Goal: Information Seeking & Learning: Find specific fact

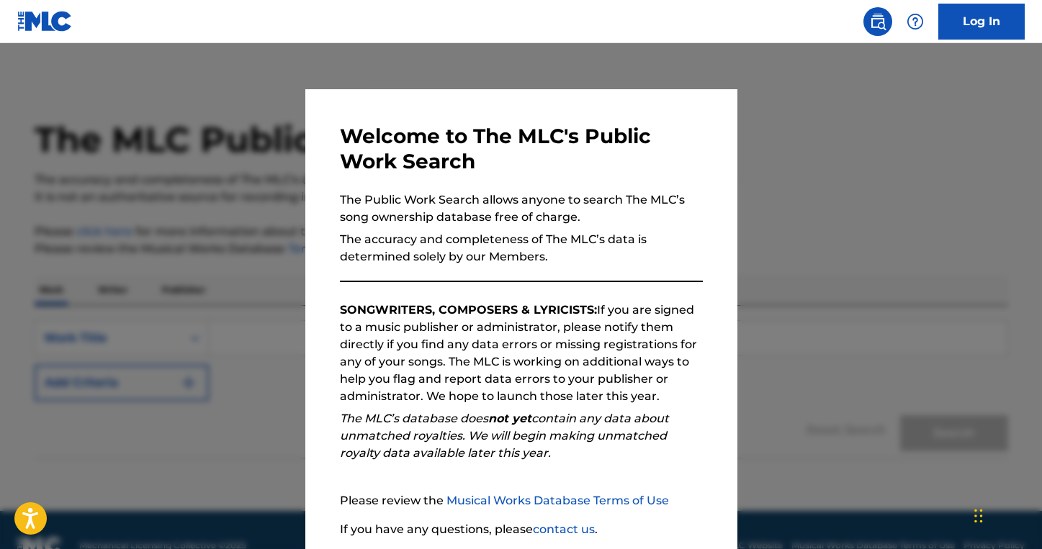
scroll to position [109, 0]
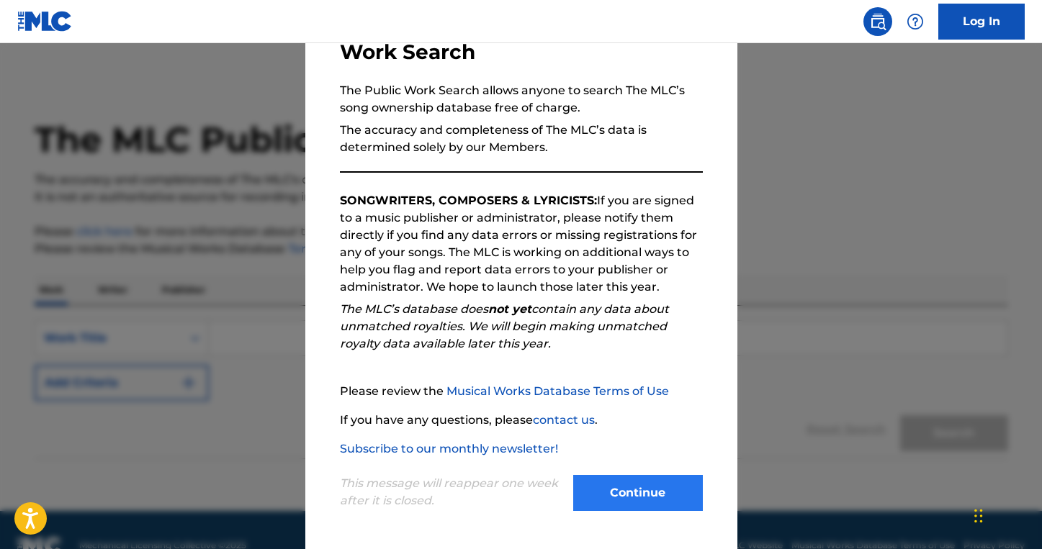
drag, startPoint x: 633, startPoint y: 514, endPoint x: 627, endPoint y: 507, distance: 9.7
click at [633, 513] on div "Continue" at bounding box center [638, 495] width 130 height 40
click at [626, 500] on button "Continue" at bounding box center [638, 493] width 130 height 36
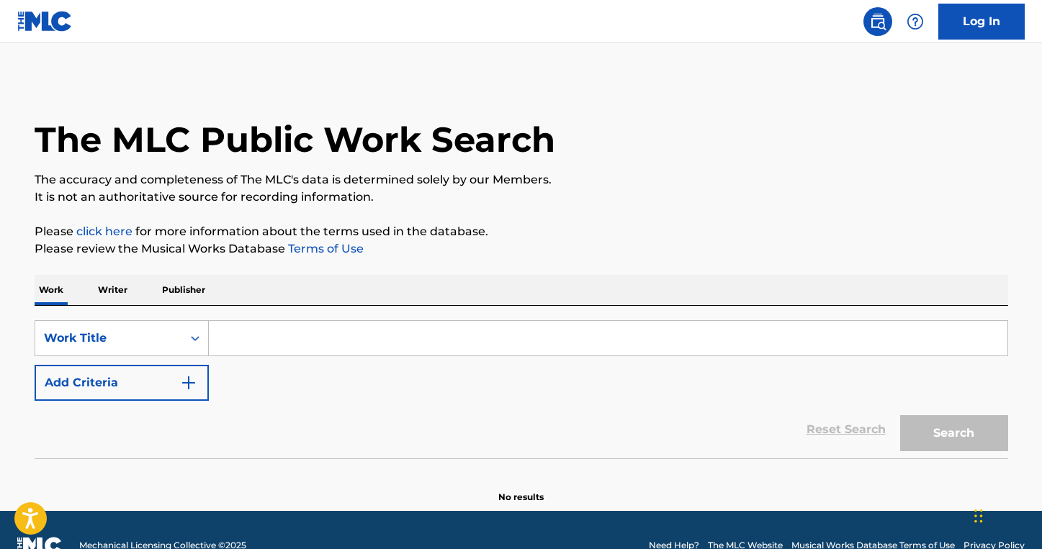
click at [408, 342] on input "Search Form" at bounding box center [608, 338] width 798 height 35
type input "b"
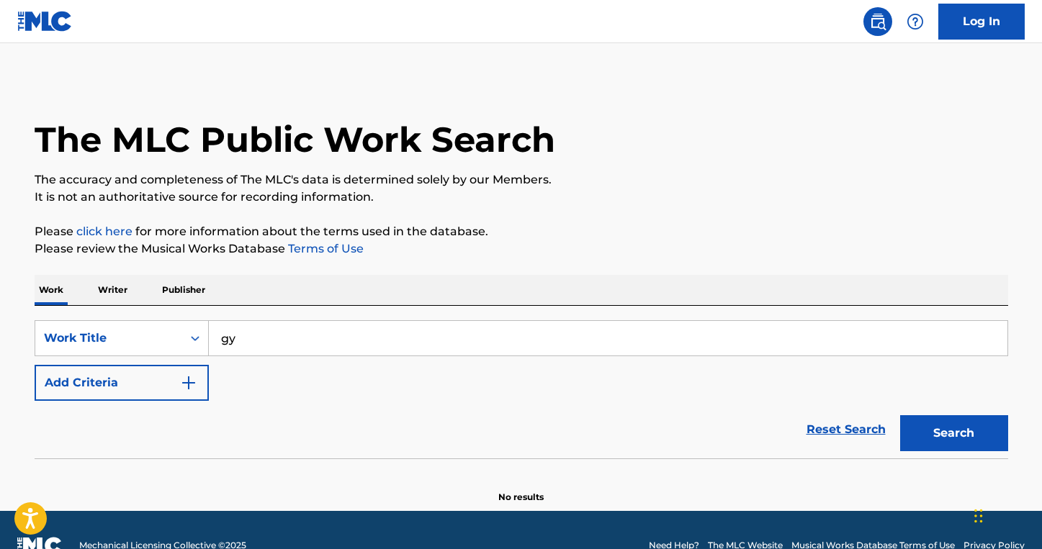
type input "g"
type input "hyogo"
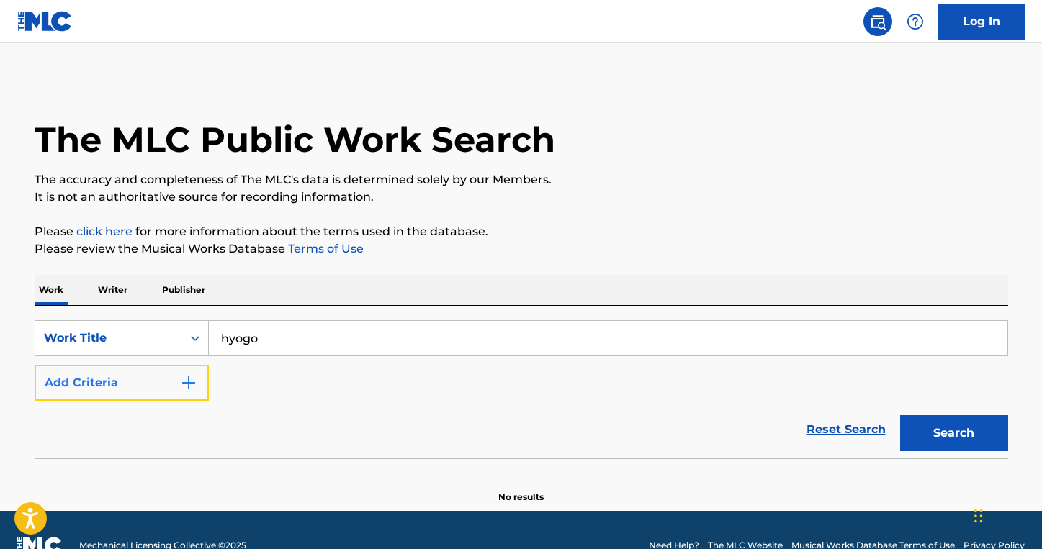
click at [189, 372] on button "Add Criteria" at bounding box center [122, 383] width 174 height 36
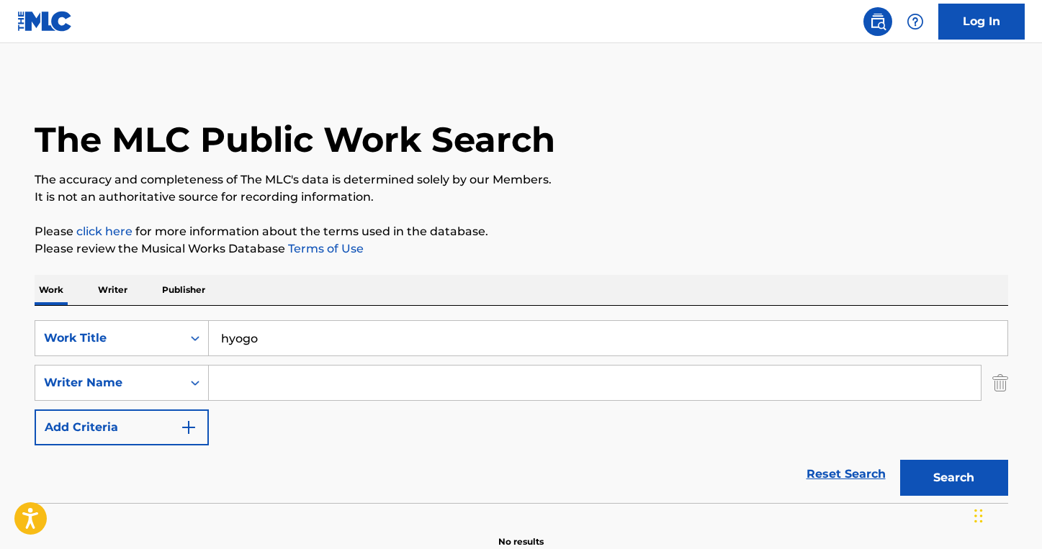
click at [279, 370] on input "Search Form" at bounding box center [595, 383] width 772 height 35
type input "[PERSON_NAME]"
click at [900, 460] on button "Search" at bounding box center [954, 478] width 108 height 36
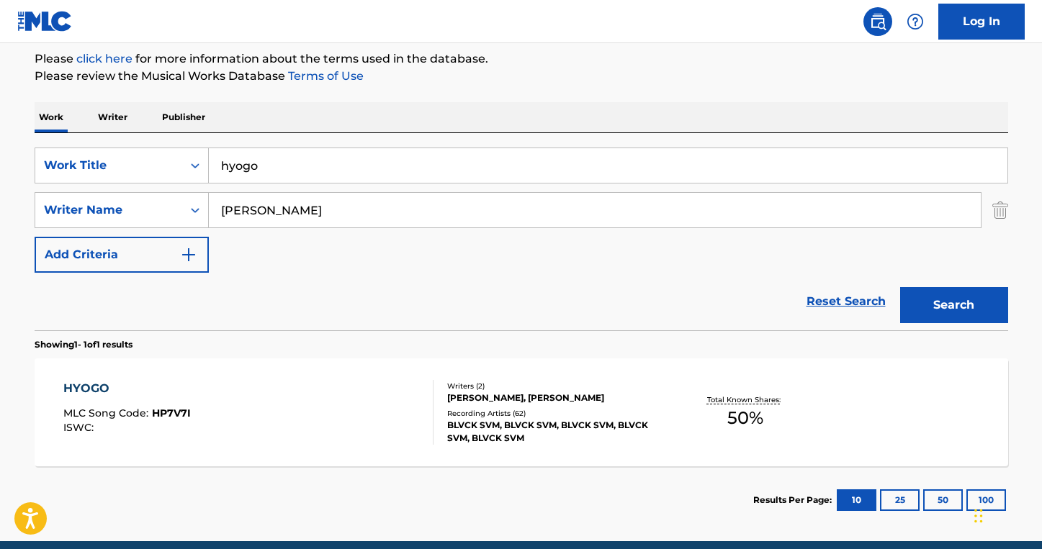
scroll to position [234, 0]
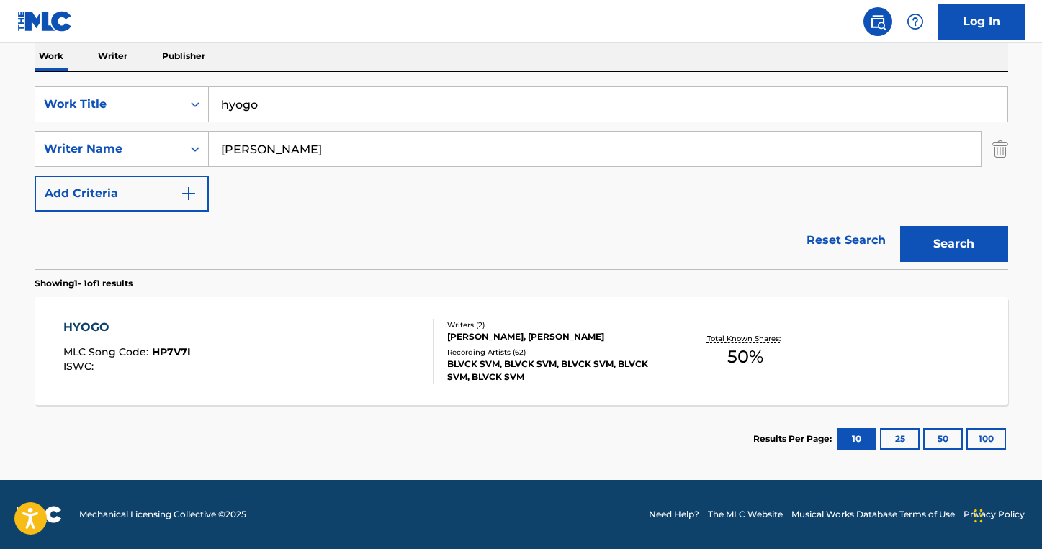
click at [316, 362] on div "HYOGO MLC Song Code : HP7V7I ISWC :" at bounding box center [248, 351] width 370 height 65
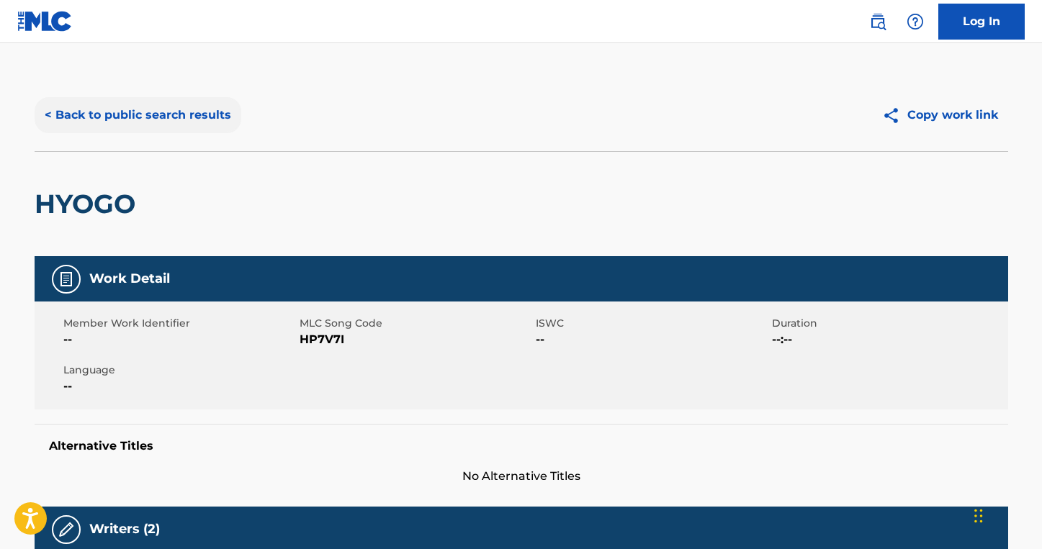
click at [207, 117] on button "< Back to public search results" at bounding box center [138, 115] width 207 height 36
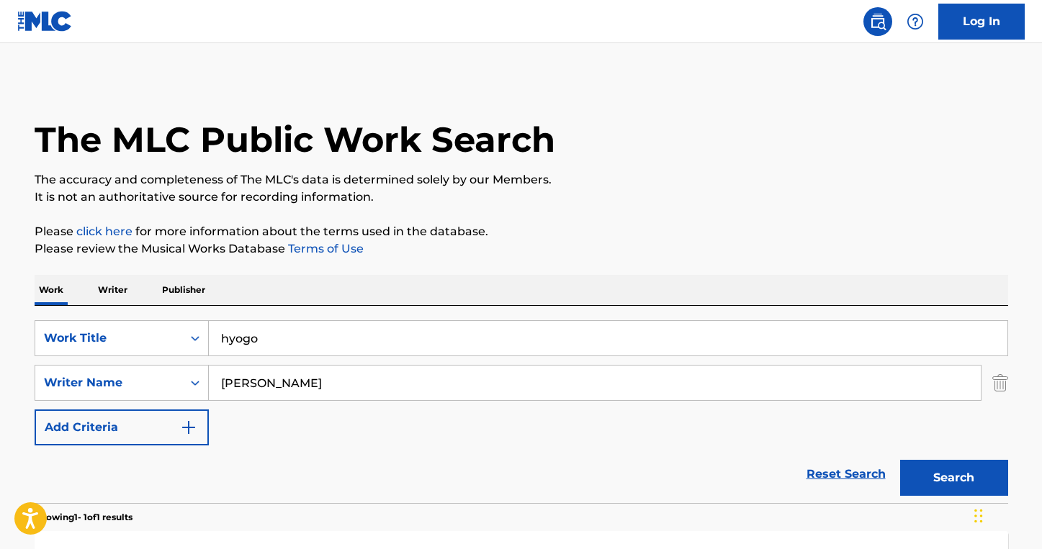
scroll to position [152, 0]
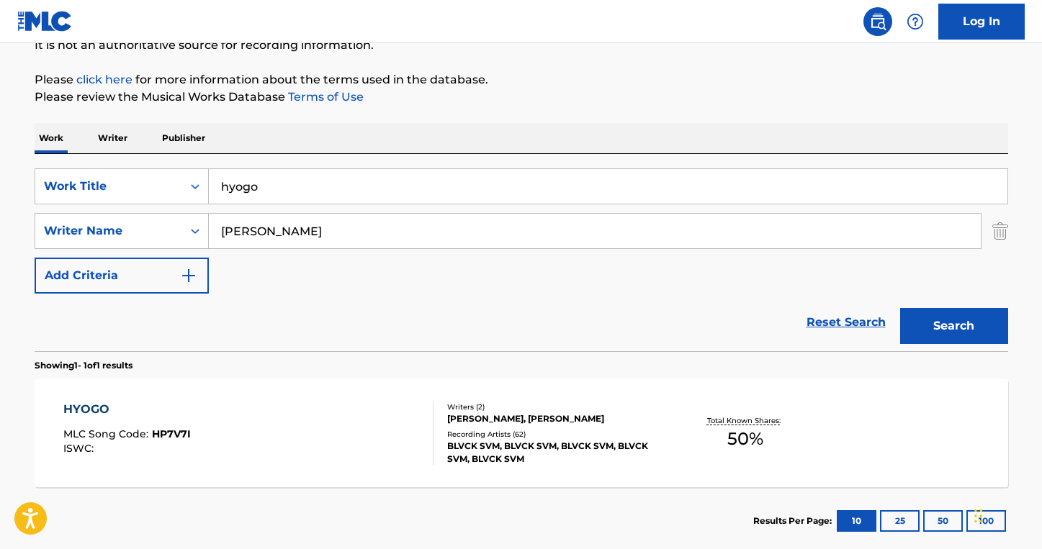
click at [329, 183] on input "hyogo" at bounding box center [608, 186] width 798 height 35
click at [330, 183] on input "hyogo" at bounding box center [608, 186] width 798 height 35
click at [900, 308] on button "Search" at bounding box center [954, 326] width 108 height 36
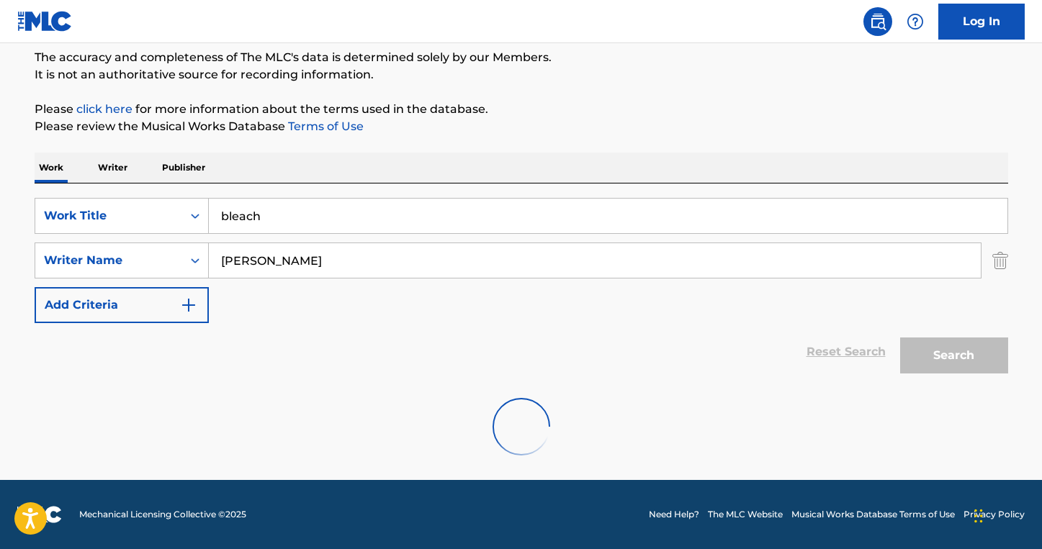
scroll to position [76, 0]
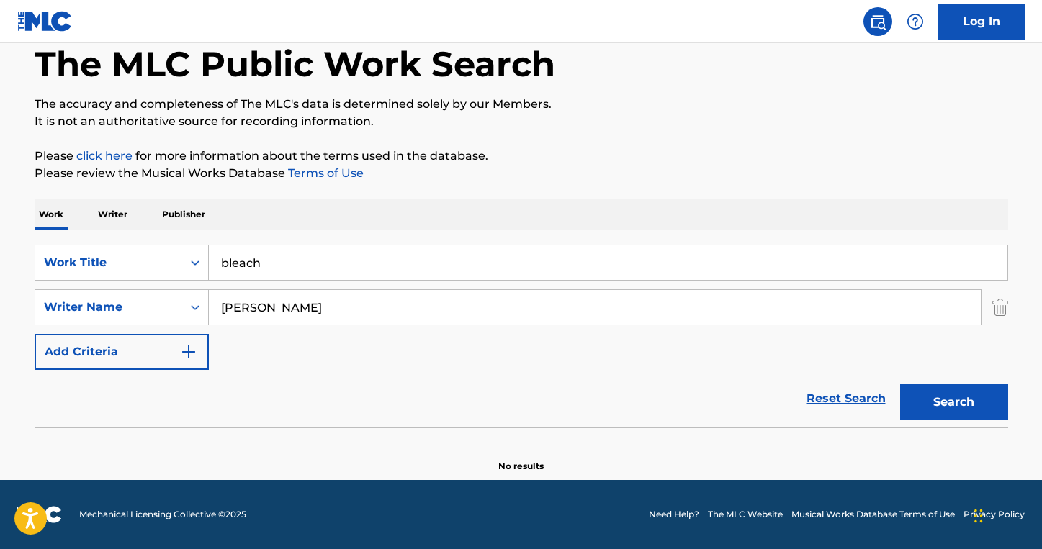
click at [329, 236] on div "SearchWithCriteriaf82c502b-0d87-4e0d-b4b5-c27fba84851b Work Title bleach Search…" at bounding box center [521, 328] width 973 height 197
click at [320, 258] on input "bleach" at bounding box center [608, 262] width 798 height 35
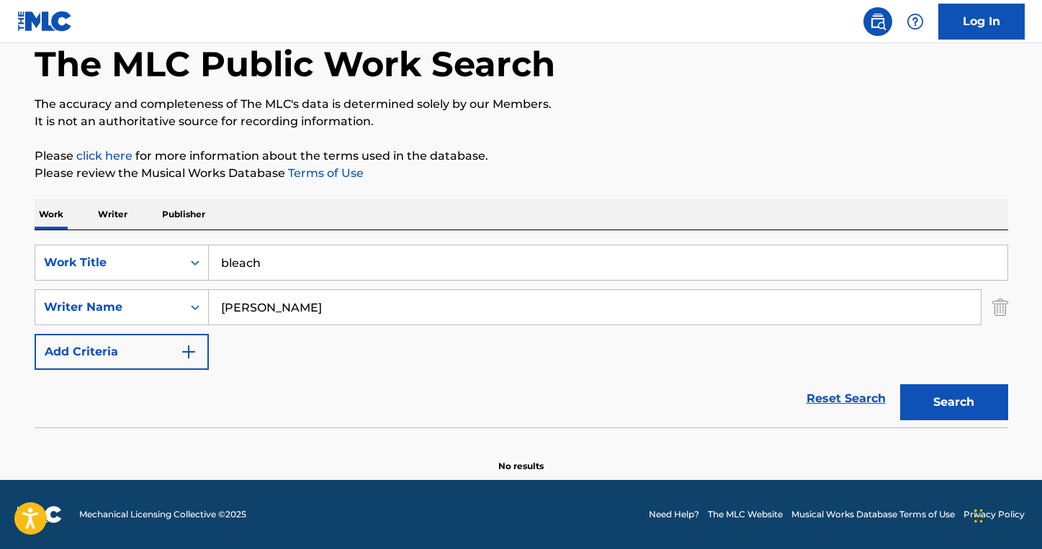
click at [304, 270] on input "bleach" at bounding box center [608, 262] width 798 height 35
click at [305, 270] on input "bleach" at bounding box center [608, 262] width 798 height 35
type input "bleach"
click at [900, 384] on button "Search" at bounding box center [954, 402] width 108 height 36
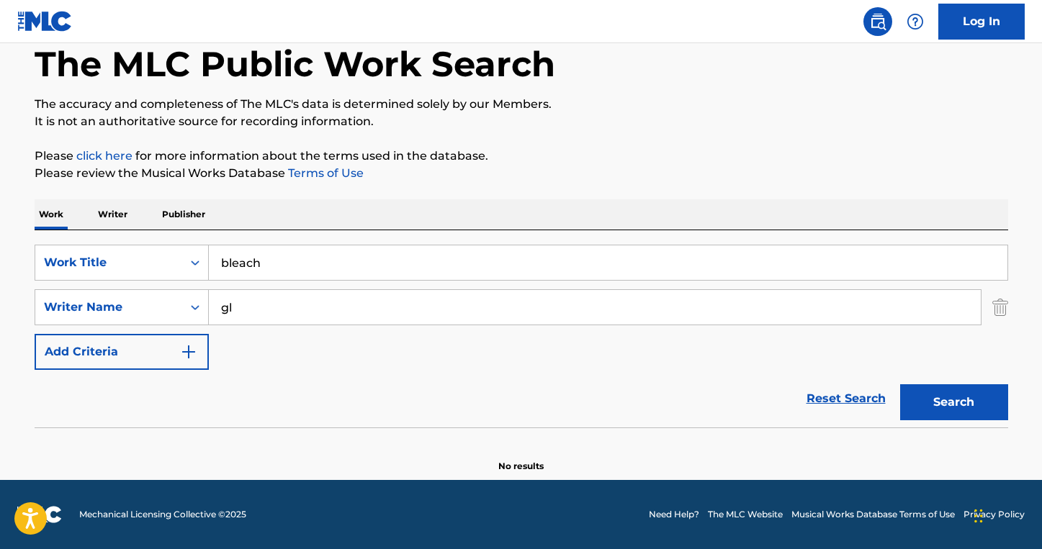
type input "g"
click at [276, 269] on input "bleach" at bounding box center [608, 262] width 798 height 35
type input "deeper talks"
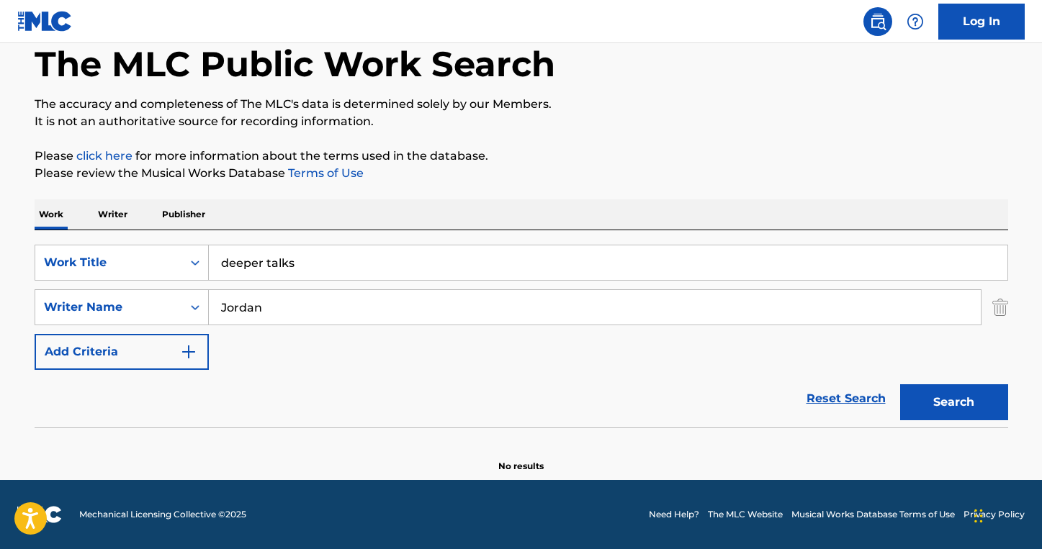
click at [900, 384] on button "Search" at bounding box center [954, 402] width 108 height 36
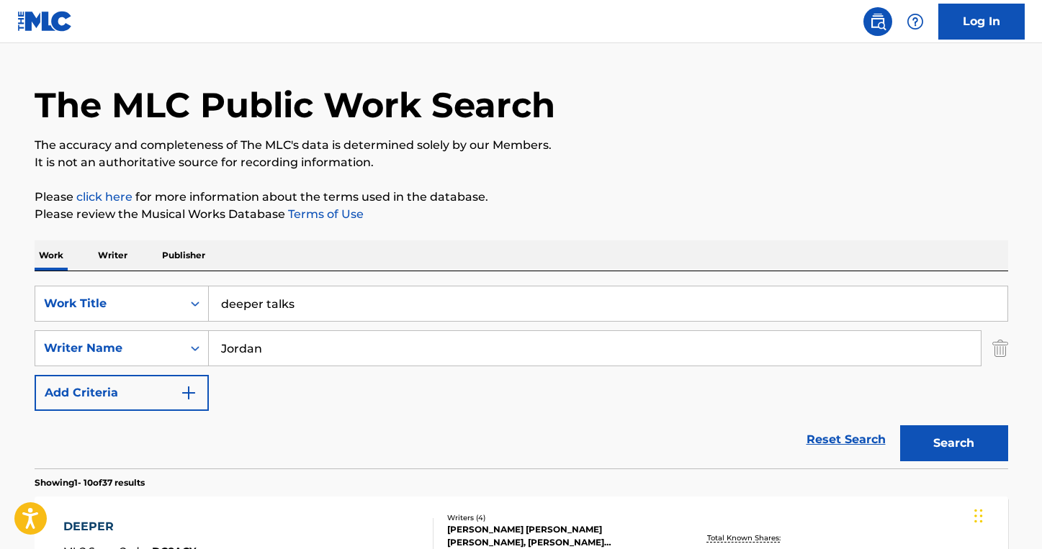
scroll to position [50, 0]
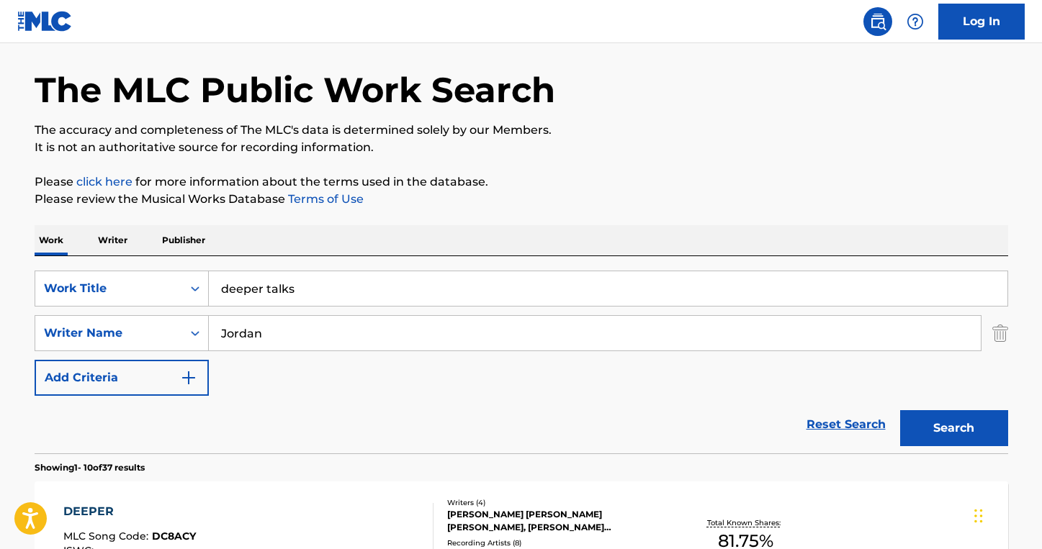
click at [281, 330] on input "Jordan" at bounding box center [595, 333] width 772 height 35
type input "Majic"
click at [900, 410] on button "Search" at bounding box center [954, 428] width 108 height 36
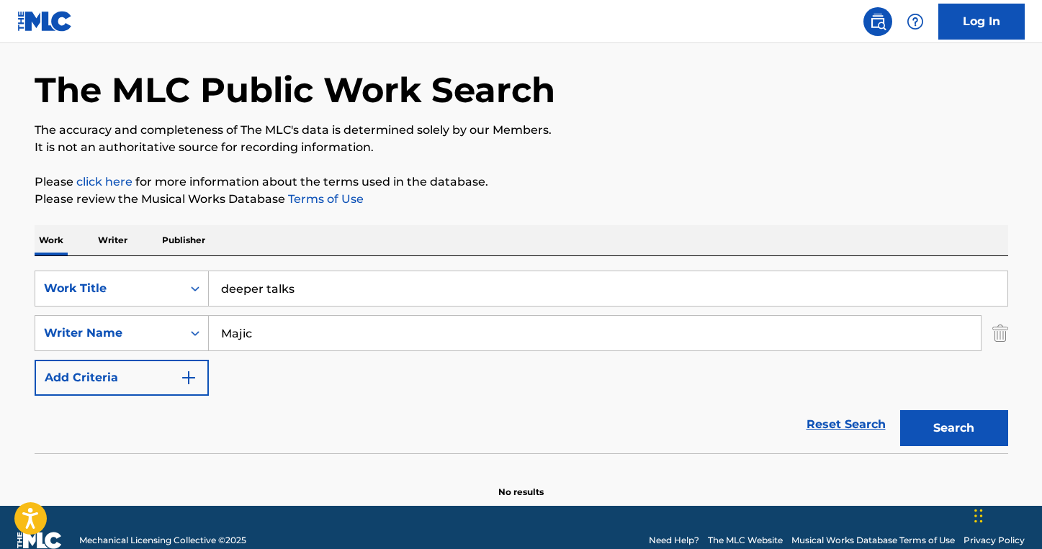
scroll to position [50, 0]
click at [387, 291] on input "deeper talks" at bounding box center [608, 288] width 798 height 35
click at [387, 290] on input "deeper talks" at bounding box center [608, 288] width 798 height 35
type input "these eyes"
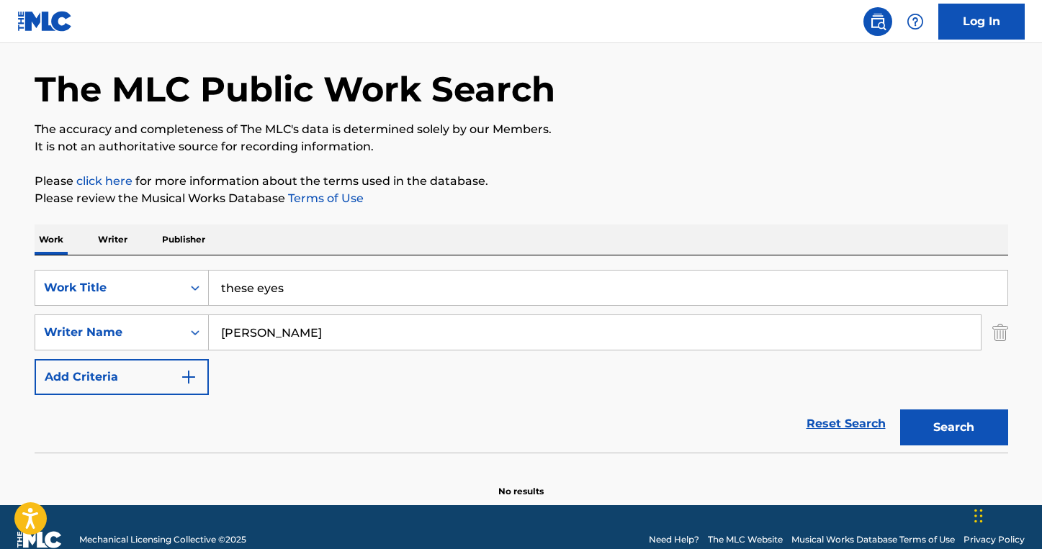
type input "[PERSON_NAME]"
click at [900, 410] on button "Search" at bounding box center [954, 428] width 108 height 36
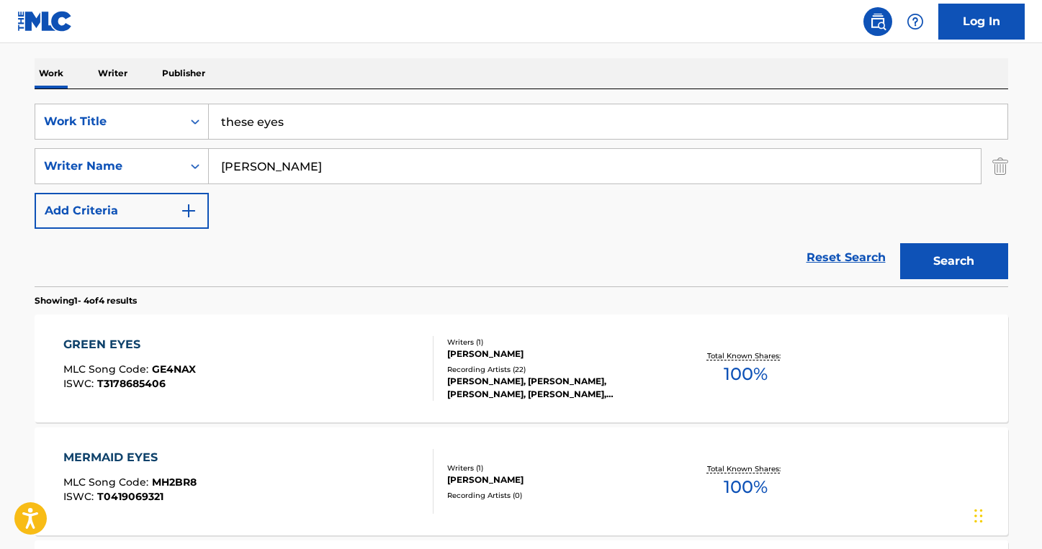
scroll to position [226, 0]
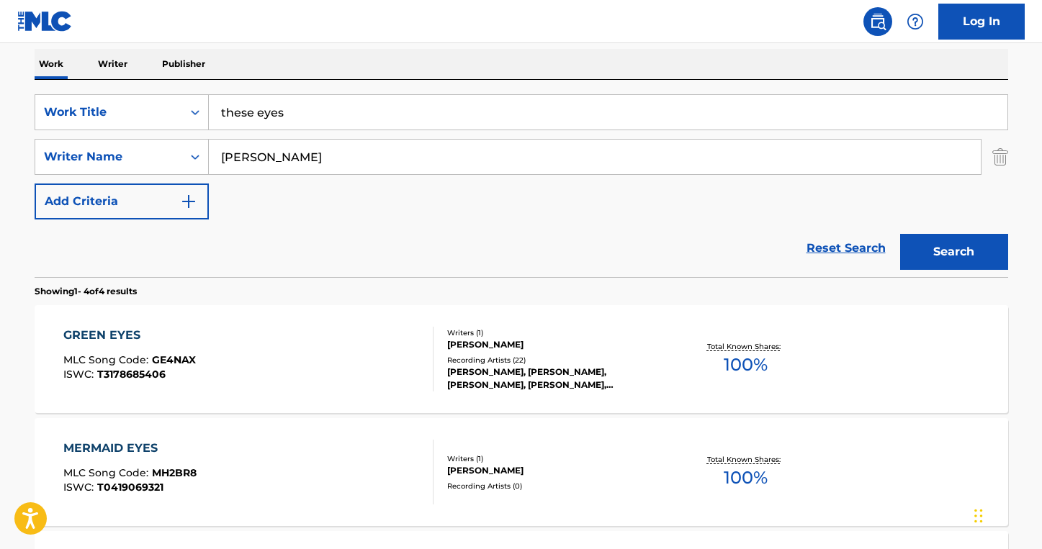
click at [366, 123] on input "these eyes" at bounding box center [608, 112] width 798 height 35
click at [366, 122] on input "these eyes" at bounding box center [608, 112] width 798 height 35
type input "T Love"
click at [900, 234] on button "Search" at bounding box center [954, 252] width 108 height 36
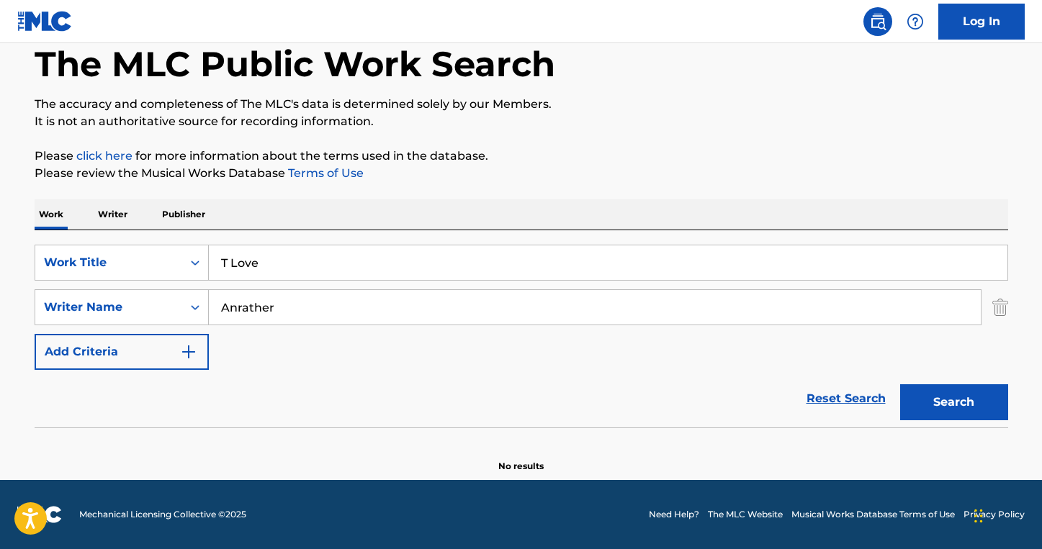
scroll to position [76, 0]
click at [331, 292] on input "Anrather" at bounding box center [595, 307] width 772 height 35
type input "[PERSON_NAME]"
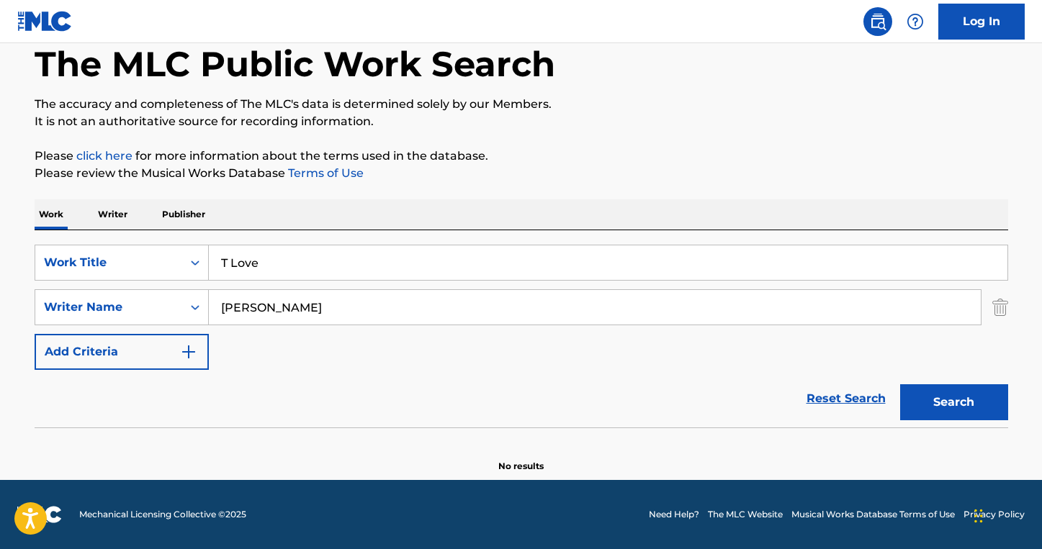
click at [900, 384] on button "Search" at bounding box center [954, 402] width 108 height 36
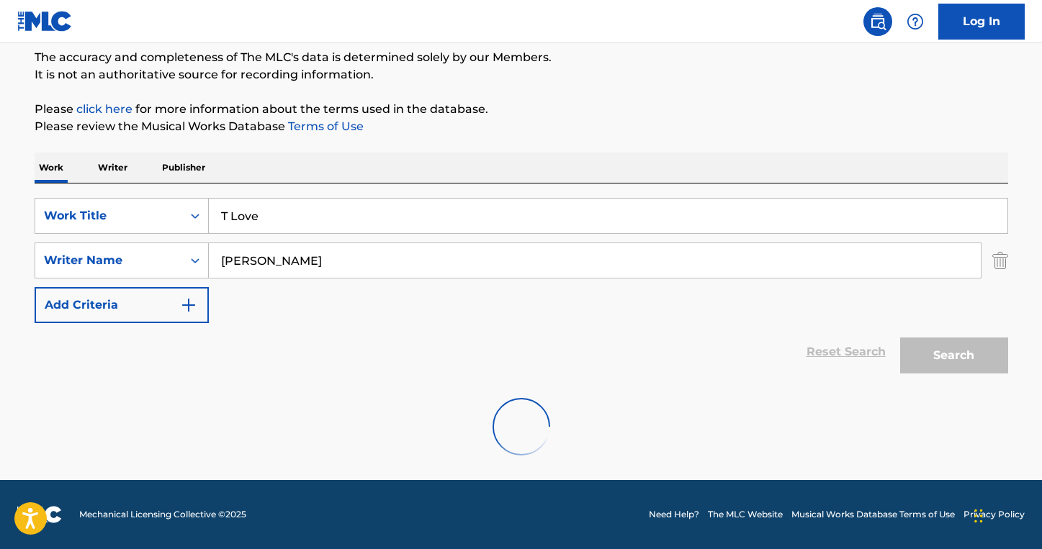
scroll to position [226, 0]
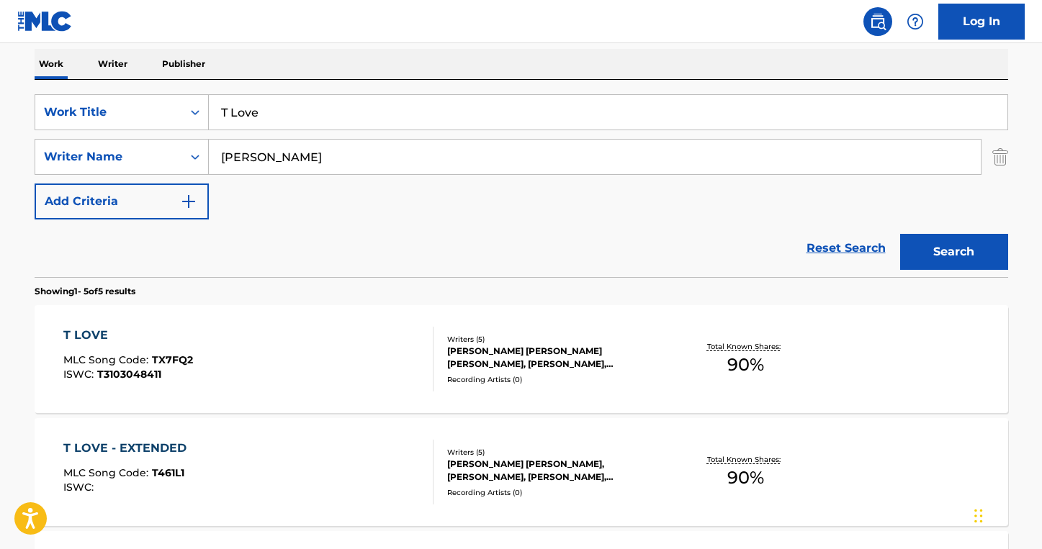
click at [302, 364] on div "T LOVE MLC Song Code : TX7FQ2 ISWC : T3103048411" at bounding box center [248, 359] width 370 height 65
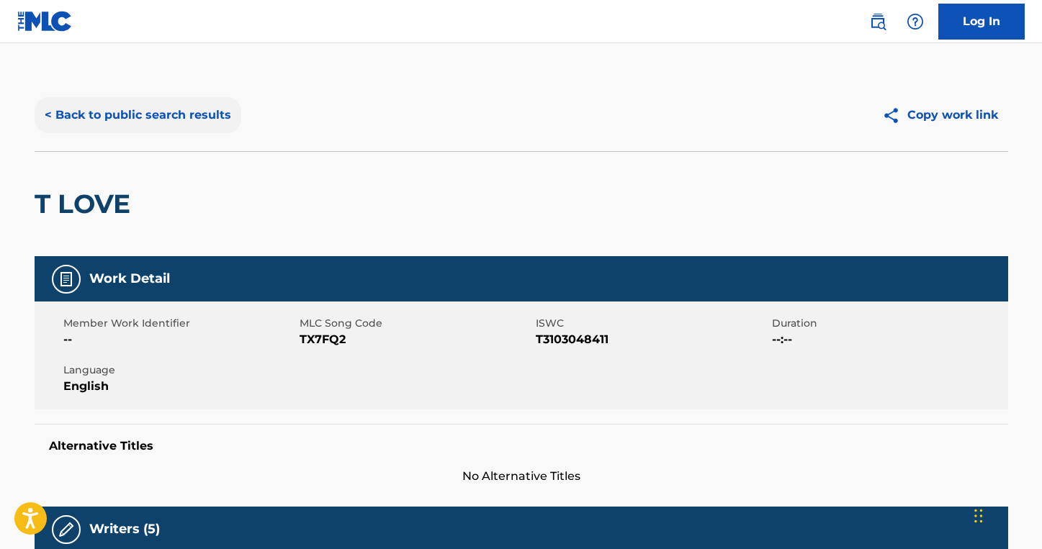
click at [161, 113] on button "< Back to public search results" at bounding box center [138, 115] width 207 height 36
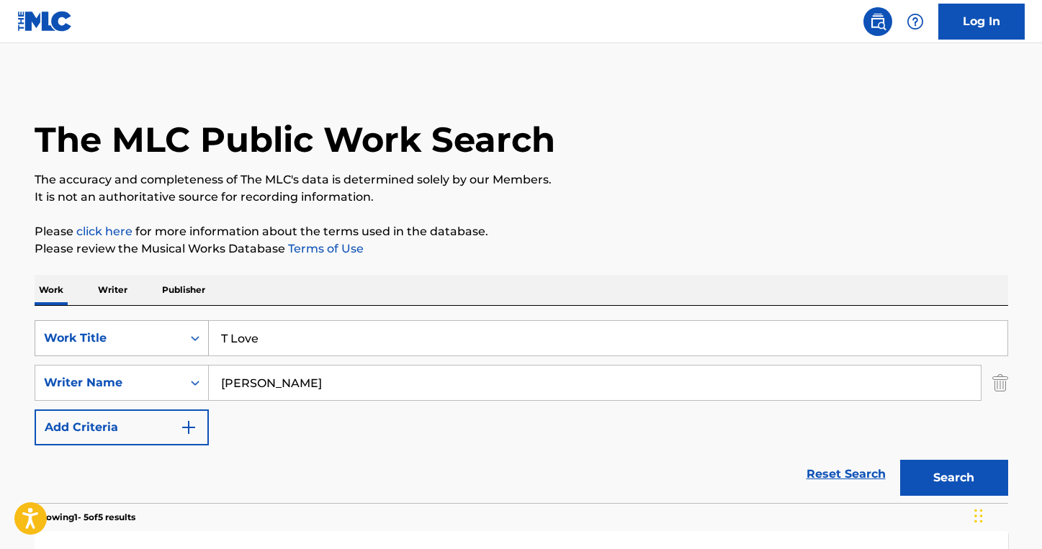
scroll to position [226, 0]
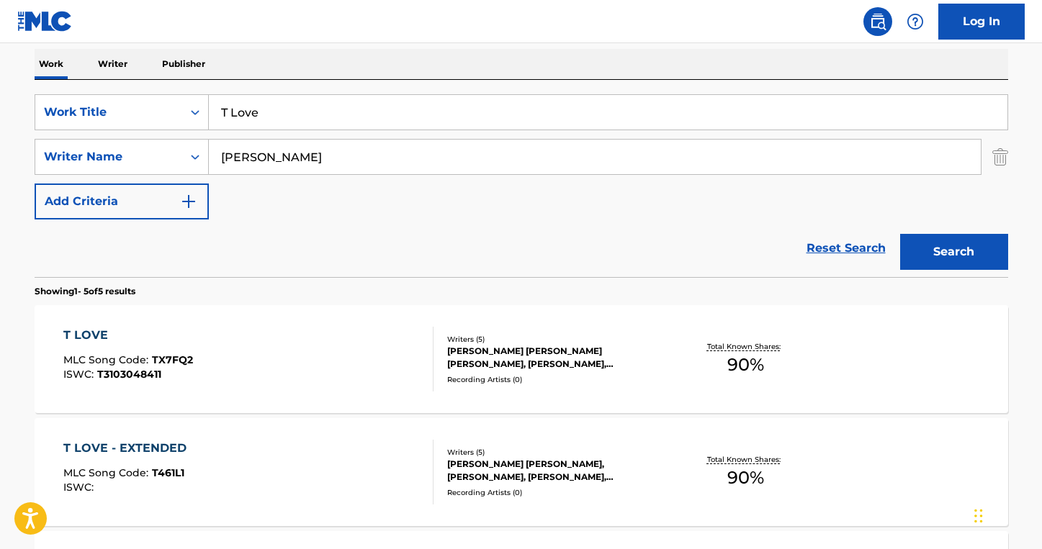
click at [288, 127] on input "T Love" at bounding box center [608, 112] width 798 height 35
drag, startPoint x: 288, startPoint y: 127, endPoint x: 289, endPoint y: 118, distance: 8.7
click at [288, 124] on input "T Love" at bounding box center [608, 112] width 798 height 35
click at [289, 115] on input "T Love" at bounding box center [608, 112] width 798 height 35
